Goal: Task Accomplishment & Management: Manage account settings

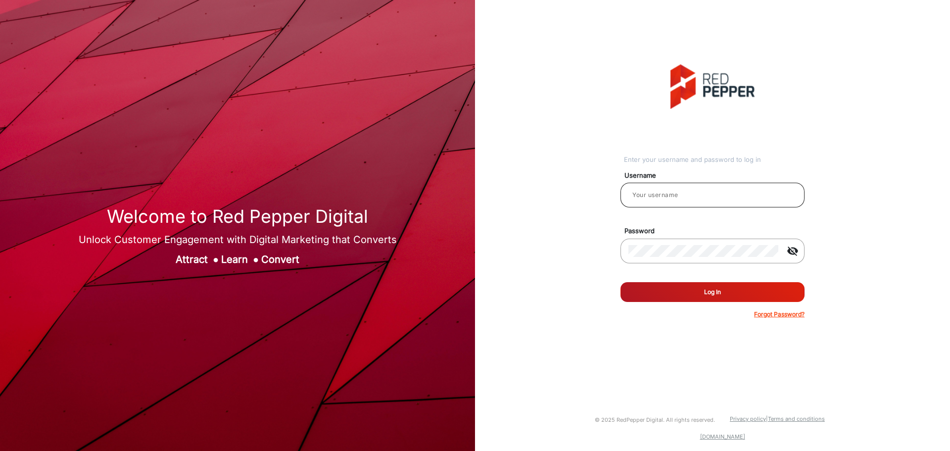
click at [728, 203] on div at bounding box center [712, 195] width 168 height 28
type input "ashok"
click at [620, 282] on button "Log In" at bounding box center [712, 292] width 184 height 20
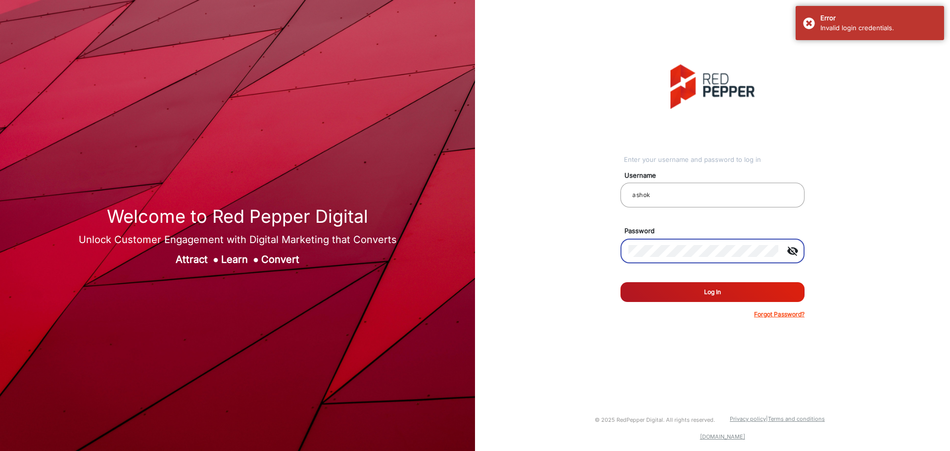
click at [791, 253] on mat-icon "visibility_off" at bounding box center [793, 251] width 24 height 12
click at [727, 291] on button "Log In" at bounding box center [712, 292] width 184 height 20
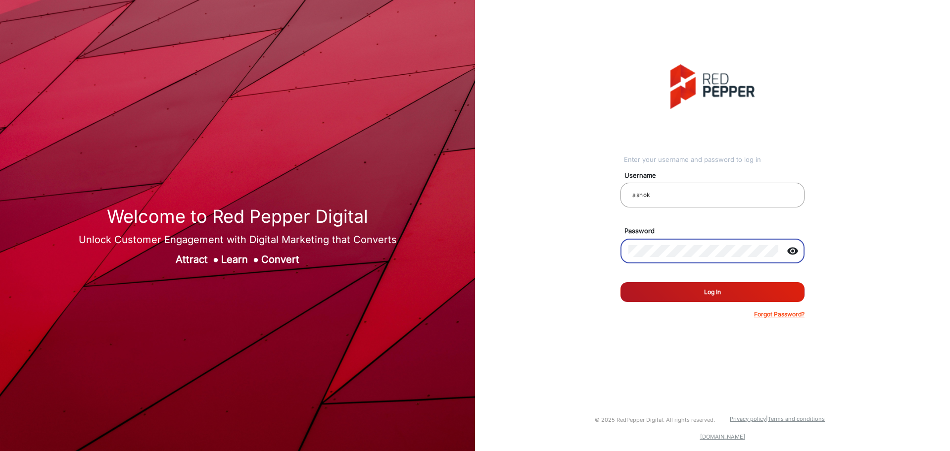
click at [759, 292] on button "Log In" at bounding box center [712, 292] width 184 height 20
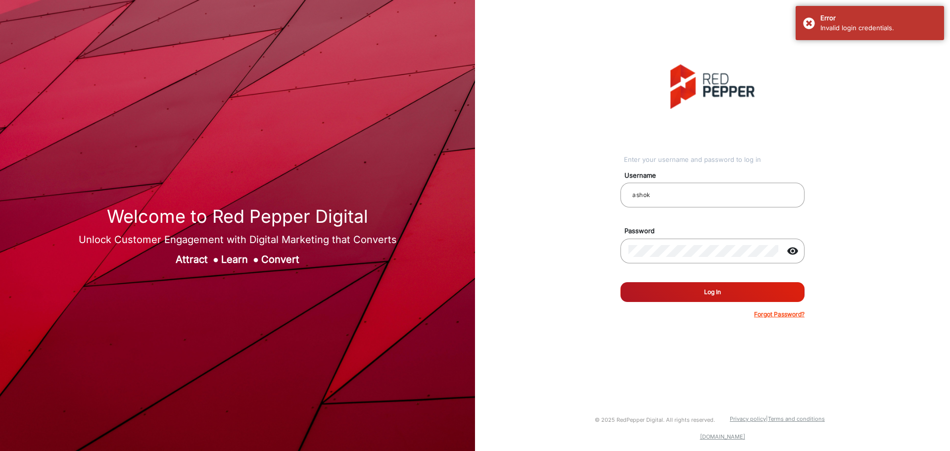
click at [664, 290] on button "Log In" at bounding box center [712, 292] width 184 height 20
click at [721, 289] on button "Log In" at bounding box center [712, 292] width 184 height 20
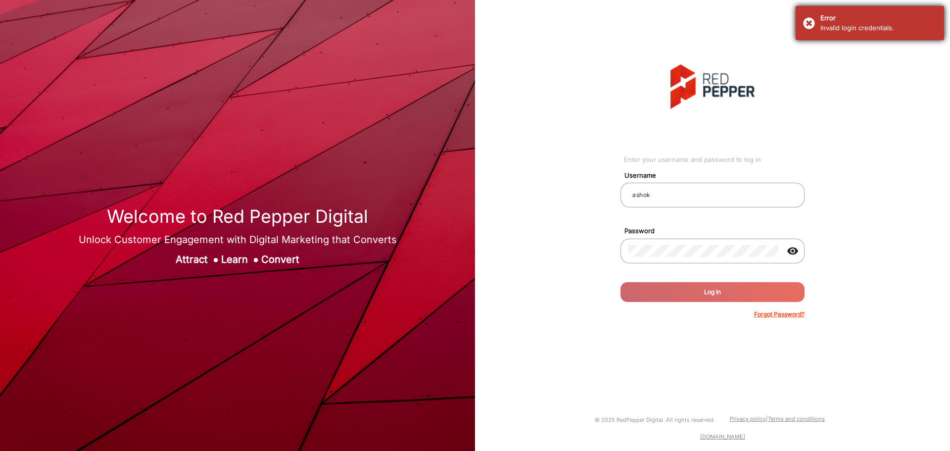
click at [829, 30] on div "Invalid login credentials." at bounding box center [878, 28] width 116 height 10
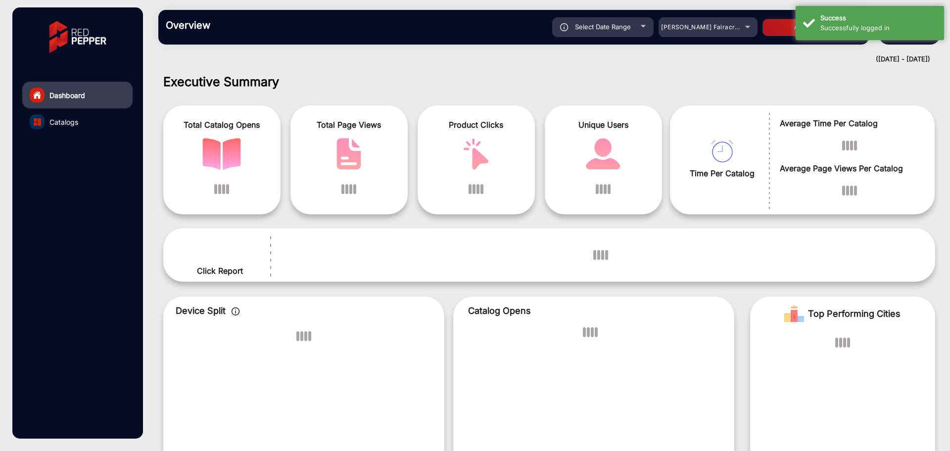
scroll to position [7, 0]
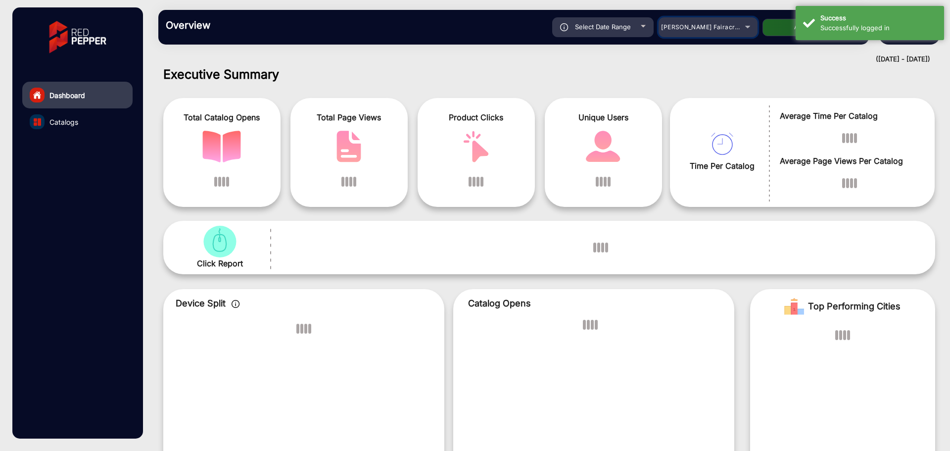
click at [668, 28] on span "[PERSON_NAME] Fairacre Farms" at bounding box center [710, 26] width 98 height 7
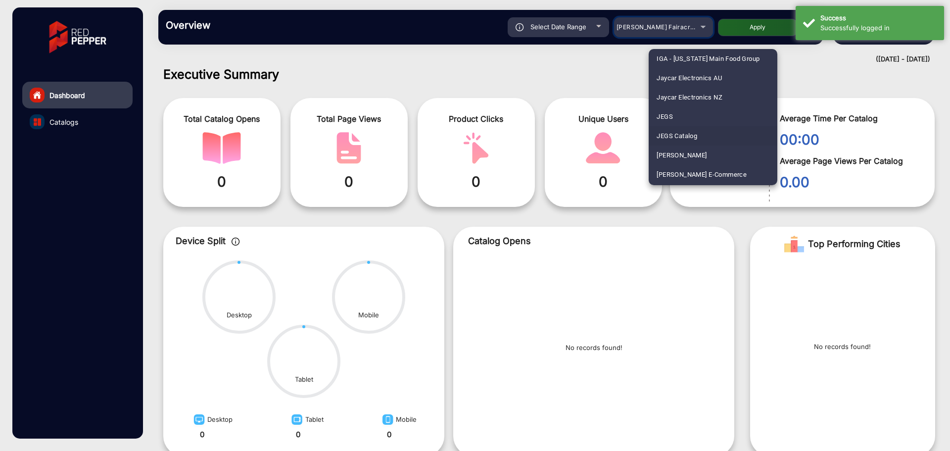
scroll to position [1649, 0]
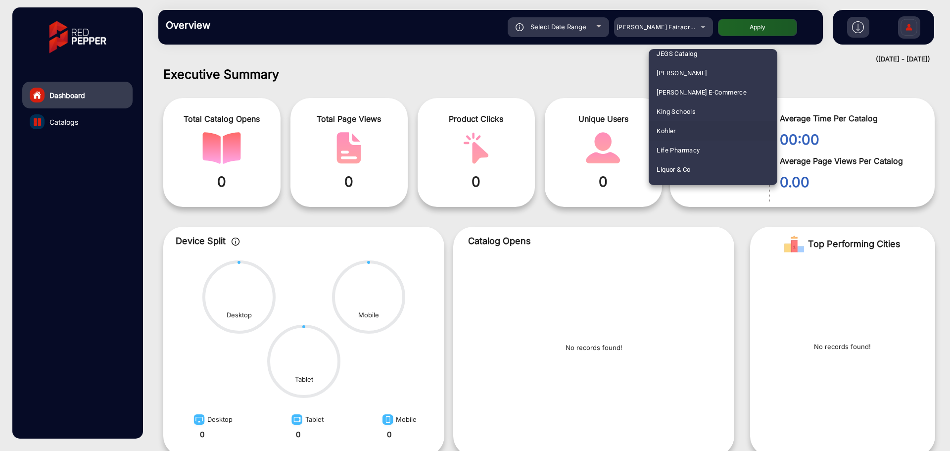
click at [693, 135] on mat-option "Kohler" at bounding box center [713, 130] width 129 height 19
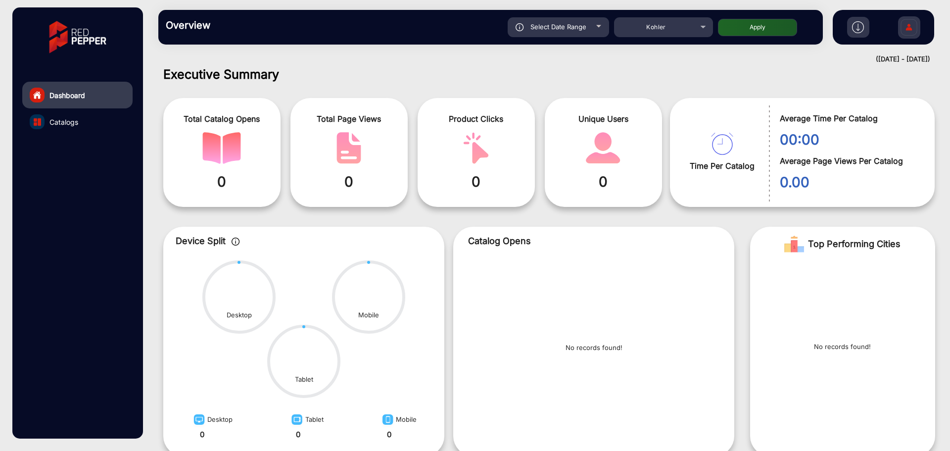
click at [580, 26] on span "Select Date Range" at bounding box center [558, 27] width 56 height 8
type input "[DATE]"
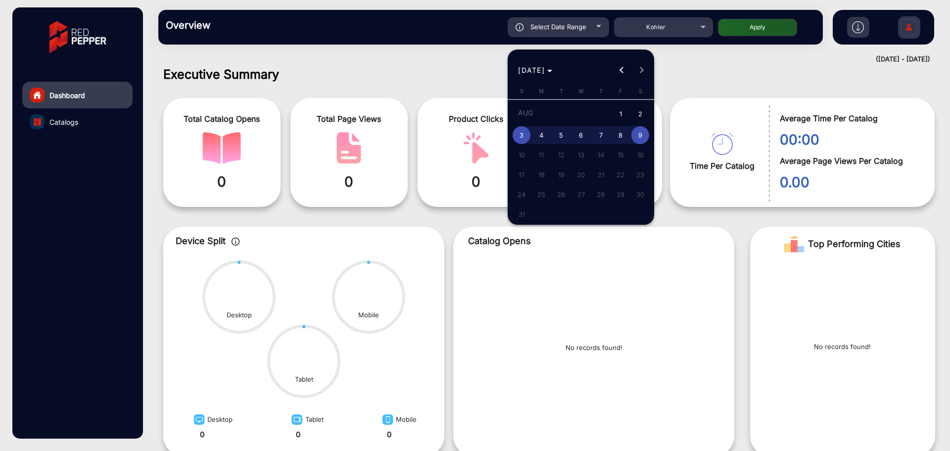
click at [622, 69] on button "Previous month" at bounding box center [622, 70] width 20 height 20
click at [621, 68] on button "Previous month" at bounding box center [622, 70] width 20 height 20
click at [526, 131] on span "1" at bounding box center [522, 133] width 18 height 18
type input "[DATE]"
click at [641, 71] on button "Next month" at bounding box center [642, 70] width 20 height 20
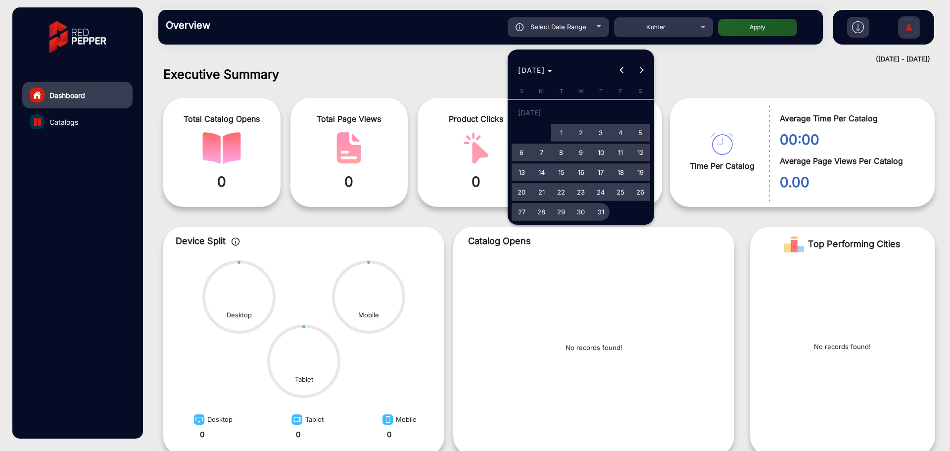
click at [600, 210] on span "31" at bounding box center [601, 212] width 18 height 18
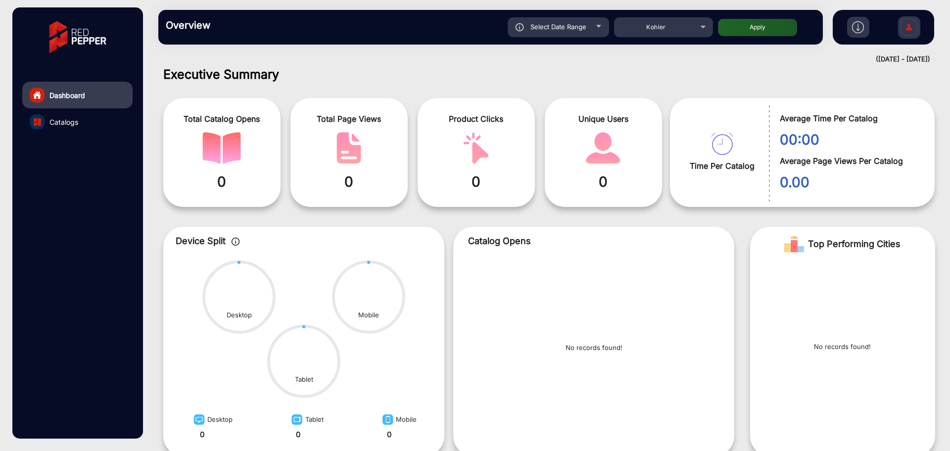
type input "[DATE]"
click at [734, 33] on button "Apply" at bounding box center [757, 27] width 79 height 17
type input "[DATE]"
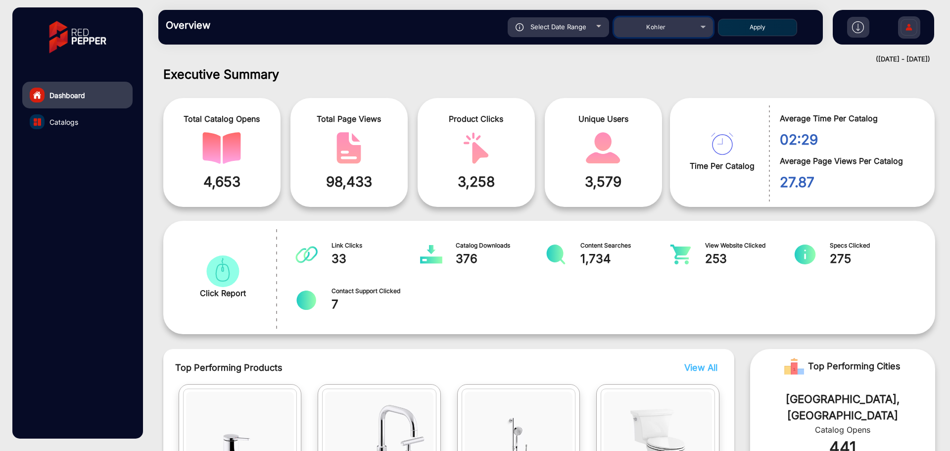
click at [648, 26] on span "Kohler" at bounding box center [655, 26] width 19 height 7
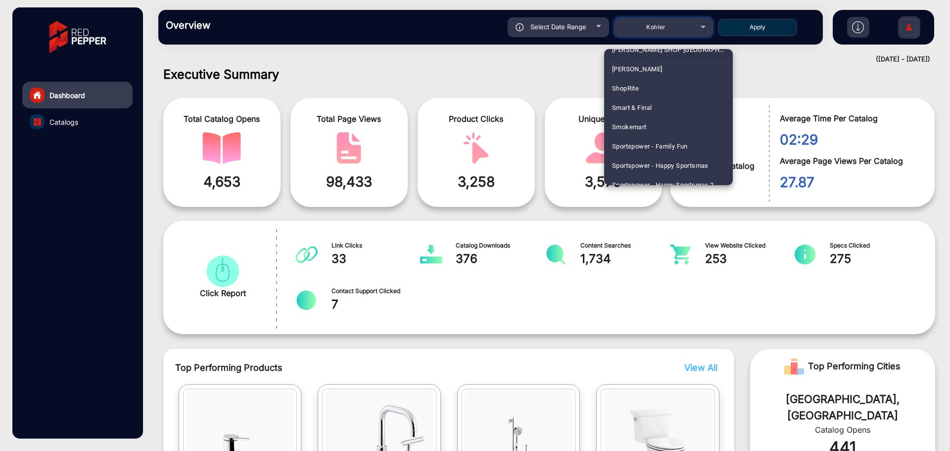
scroll to position [2429, 0]
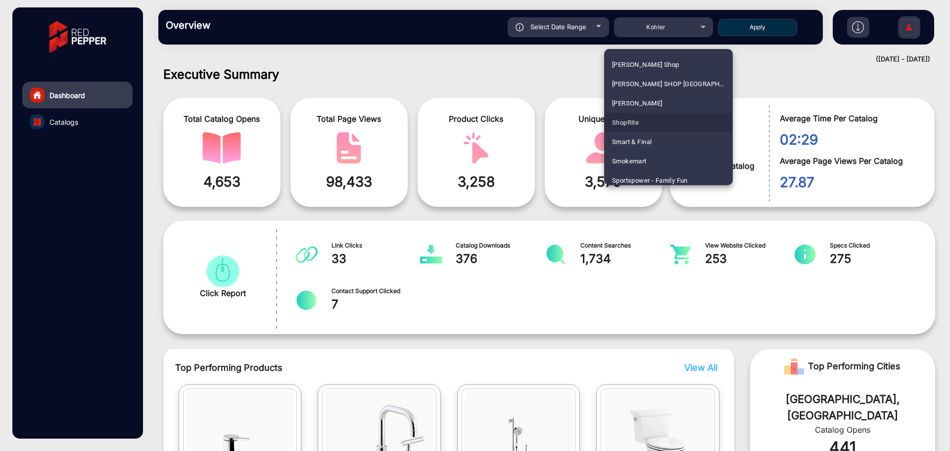
click at [636, 126] on span "ShopRite" at bounding box center [625, 122] width 27 height 19
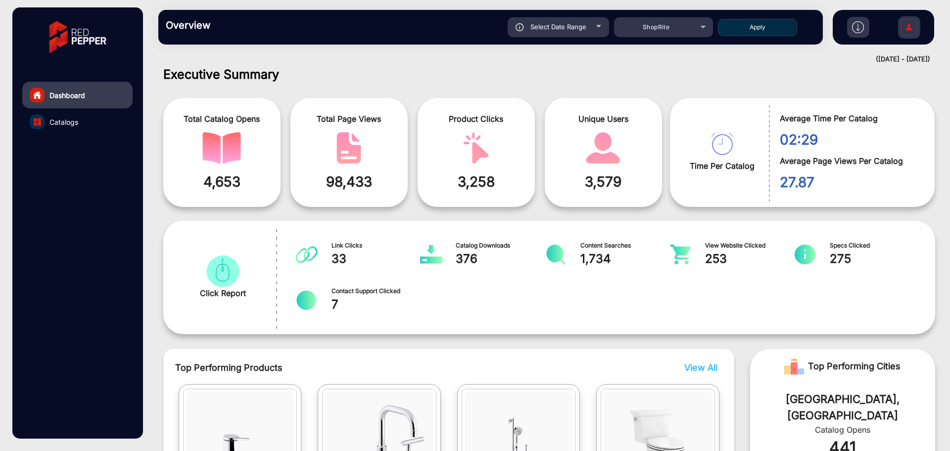
click at [756, 22] on button "Apply" at bounding box center [757, 27] width 79 height 17
type input "[DATE]"
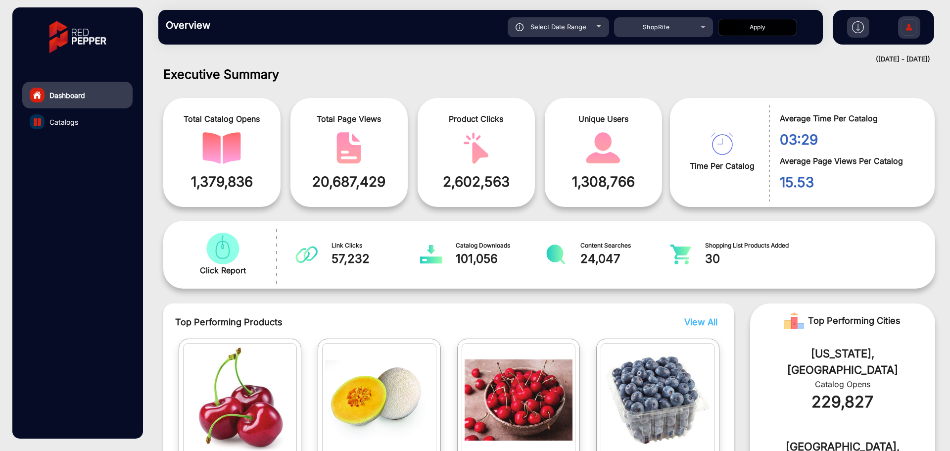
click at [919, 20] on img at bounding box center [908, 28] width 21 height 35
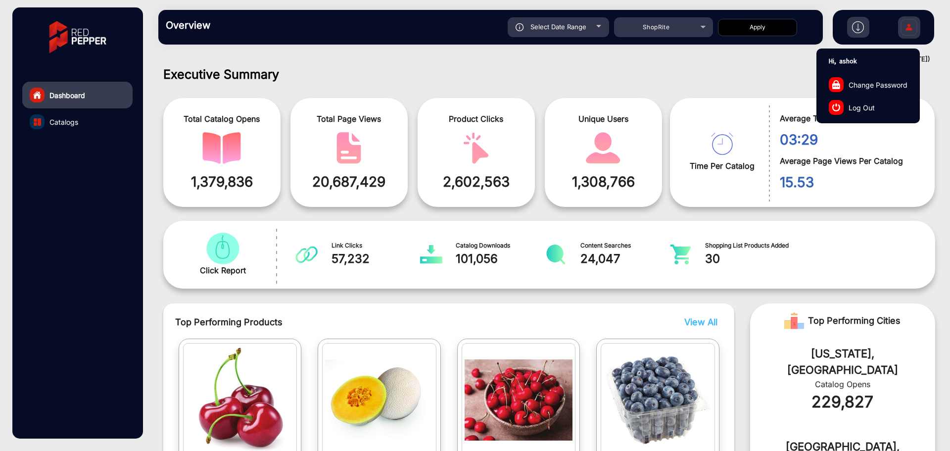
click at [869, 103] on span "Log Out" at bounding box center [861, 107] width 26 height 10
